Goal: Information Seeking & Learning: Understand process/instructions

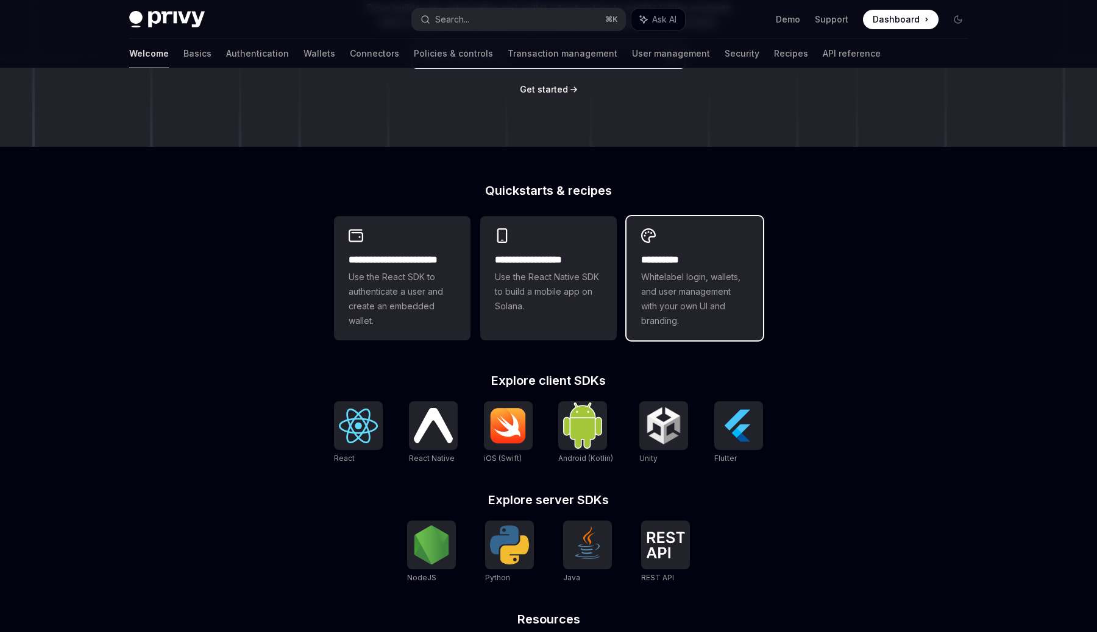
scroll to position [232, 0]
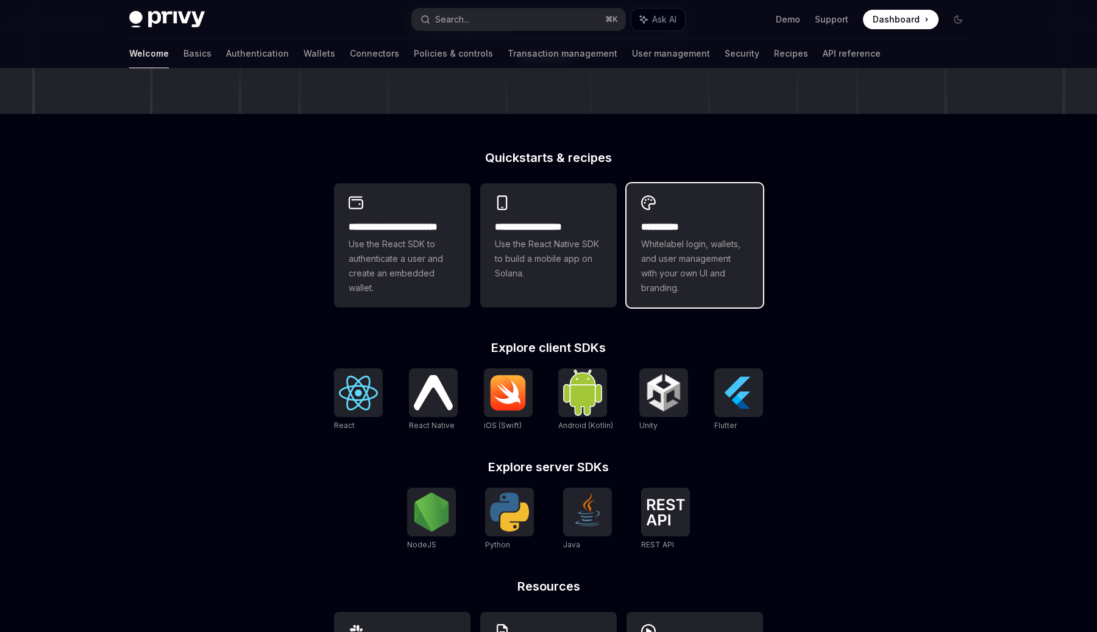
click at [692, 253] on span "Whitelabel login, wallets, and user management with your own UI and branding." at bounding box center [694, 266] width 107 height 58
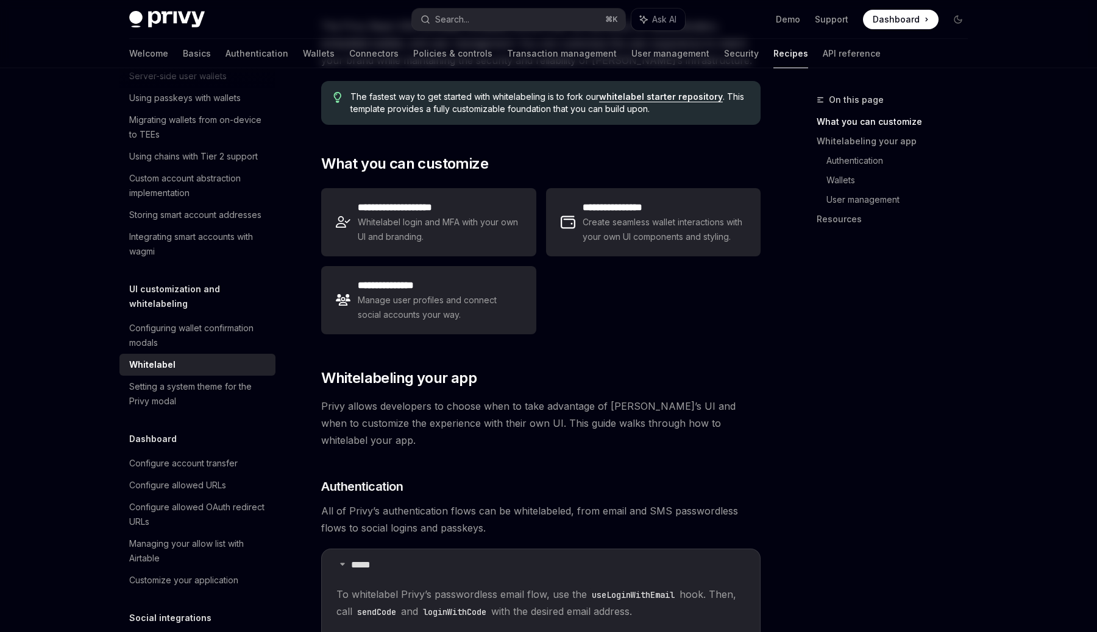
scroll to position [188, 0]
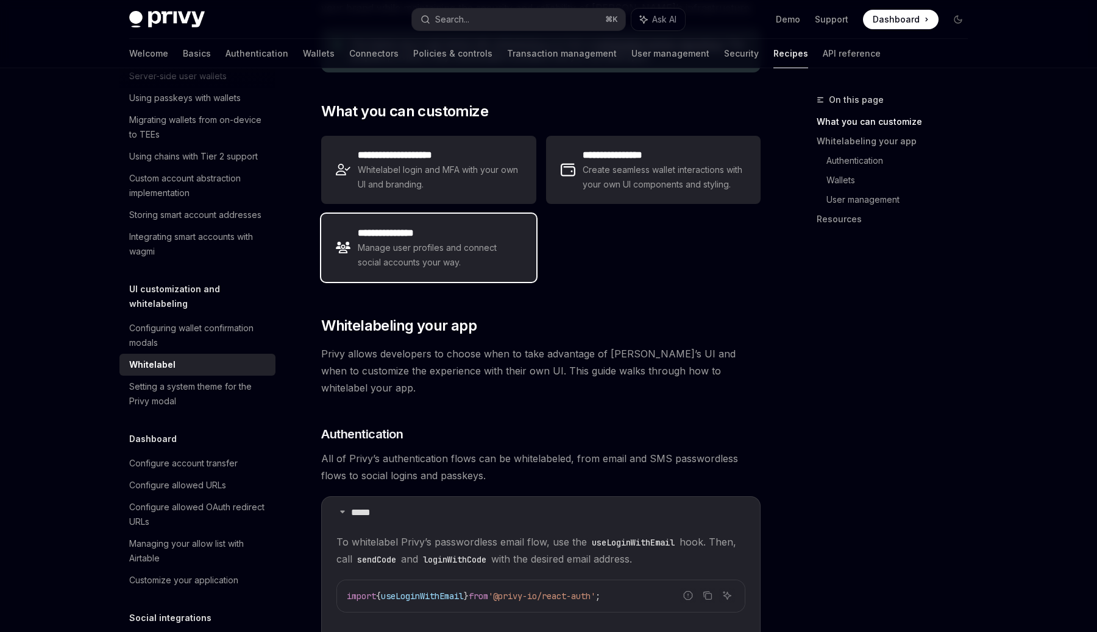
click at [469, 241] on span "Manage user profiles and connect social accounts your way." at bounding box center [439, 255] width 163 height 29
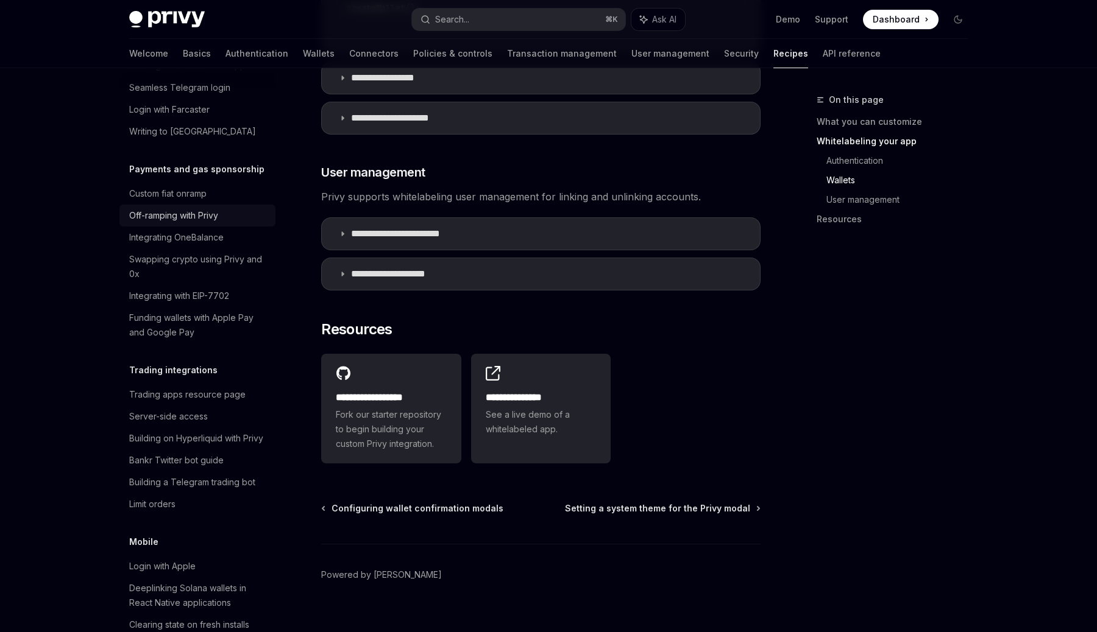
scroll to position [1087, 0]
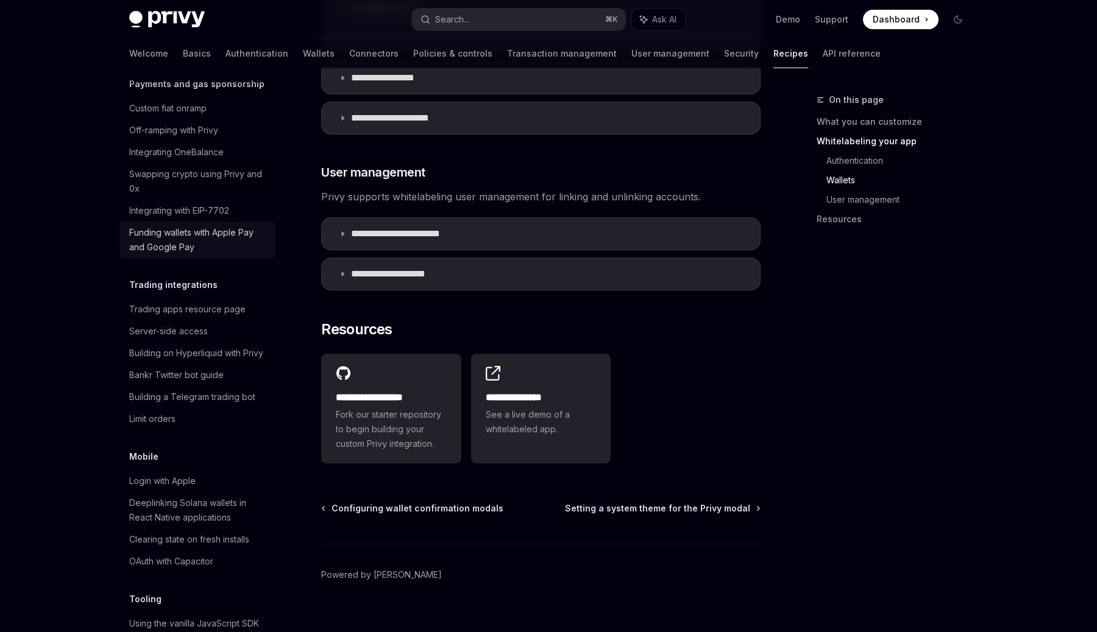
click at [219, 236] on div "Funding wallets with Apple Pay and Google Pay" at bounding box center [198, 239] width 139 height 29
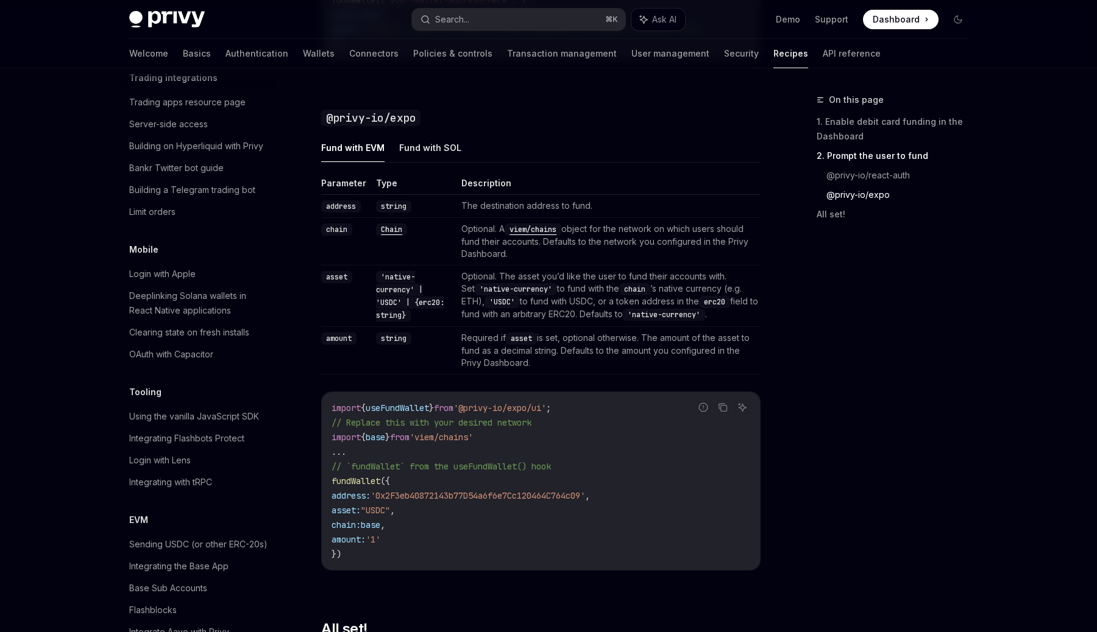
scroll to position [949, 0]
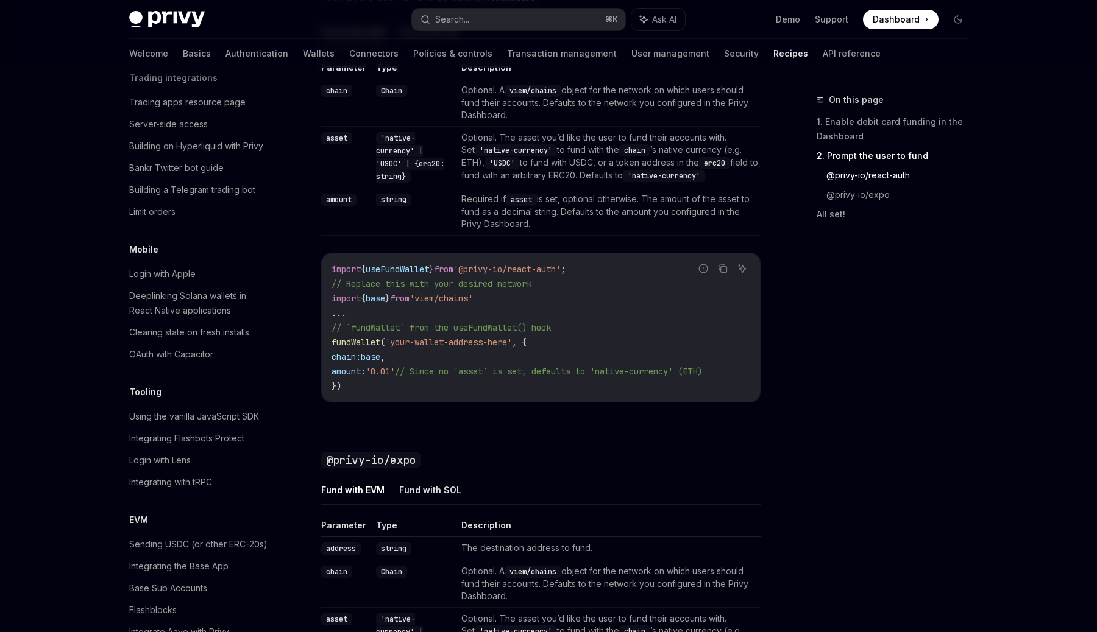
click at [500, 294] on code "import { useFundWallet } from '@privy-io/react-auth' ; // Replace this with you…" at bounding box center [540, 328] width 419 height 132
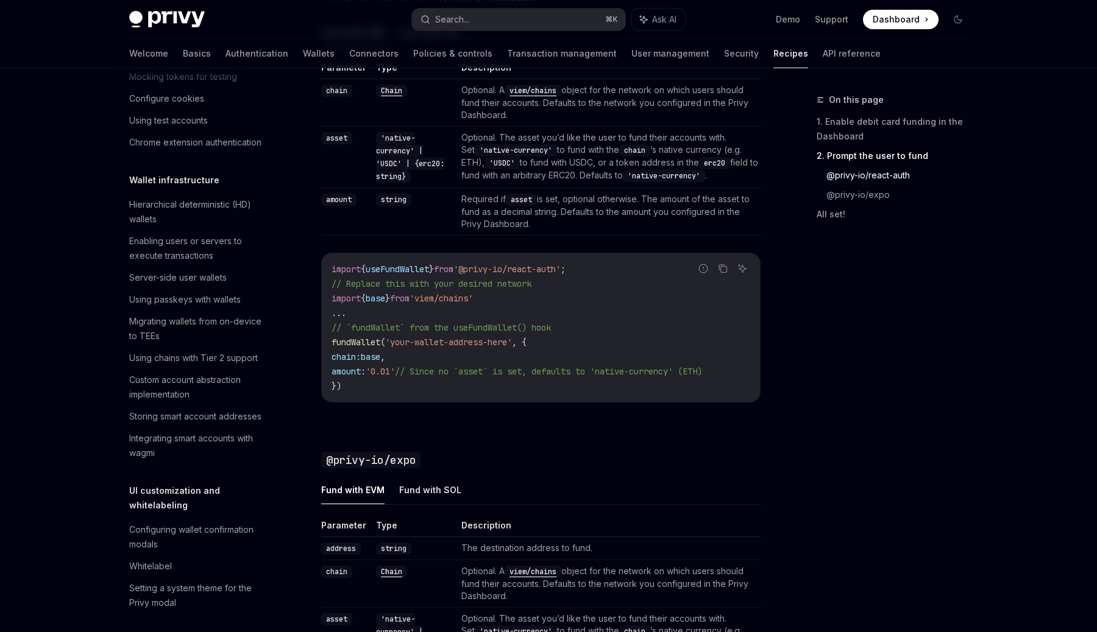
scroll to position [0, 0]
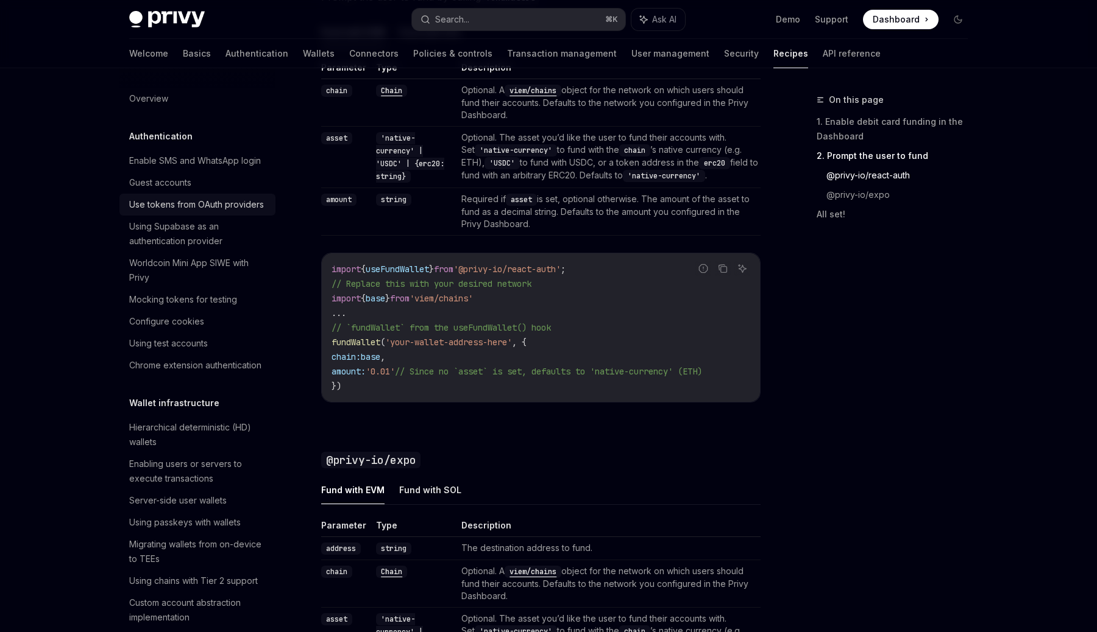
click at [227, 197] on link "Use tokens from OAuth providers" at bounding box center [197, 205] width 156 height 22
type textarea "*"
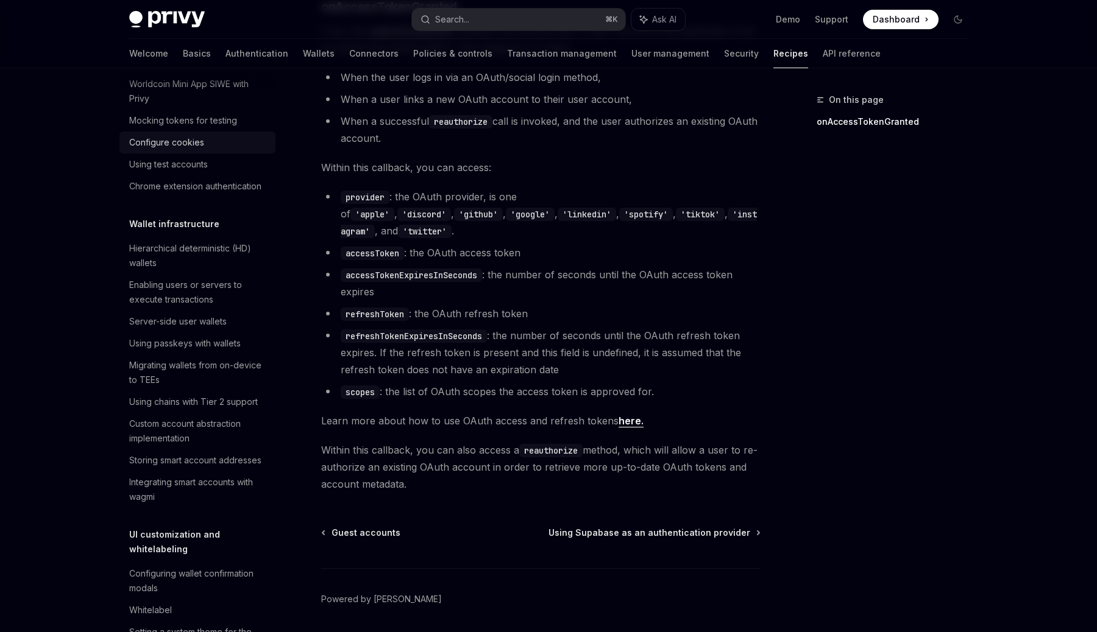
scroll to position [208, 0]
